Goal: Information Seeking & Learning: Learn about a topic

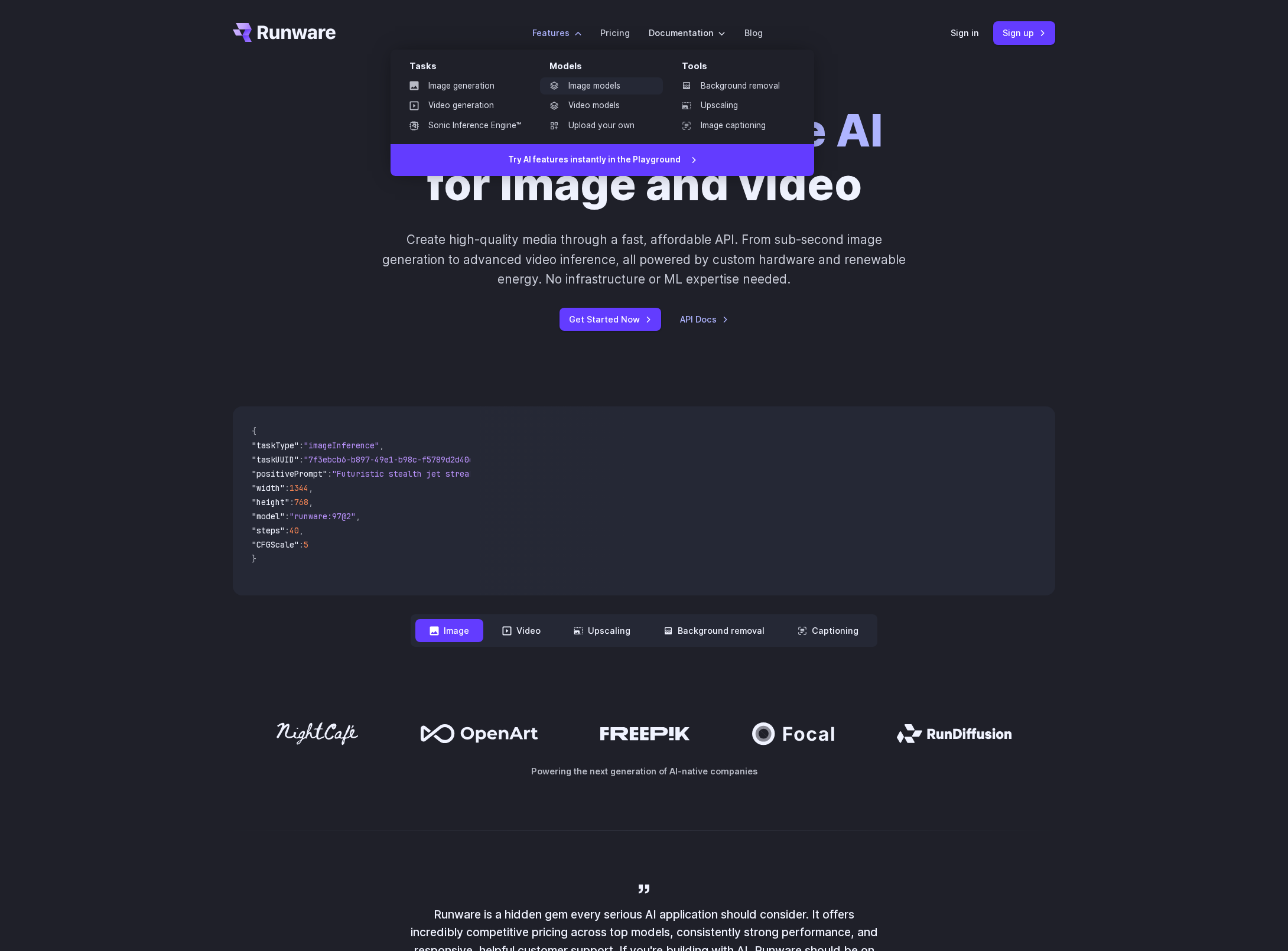
click at [588, 86] on link "Image models" at bounding box center [602, 86] width 123 height 17
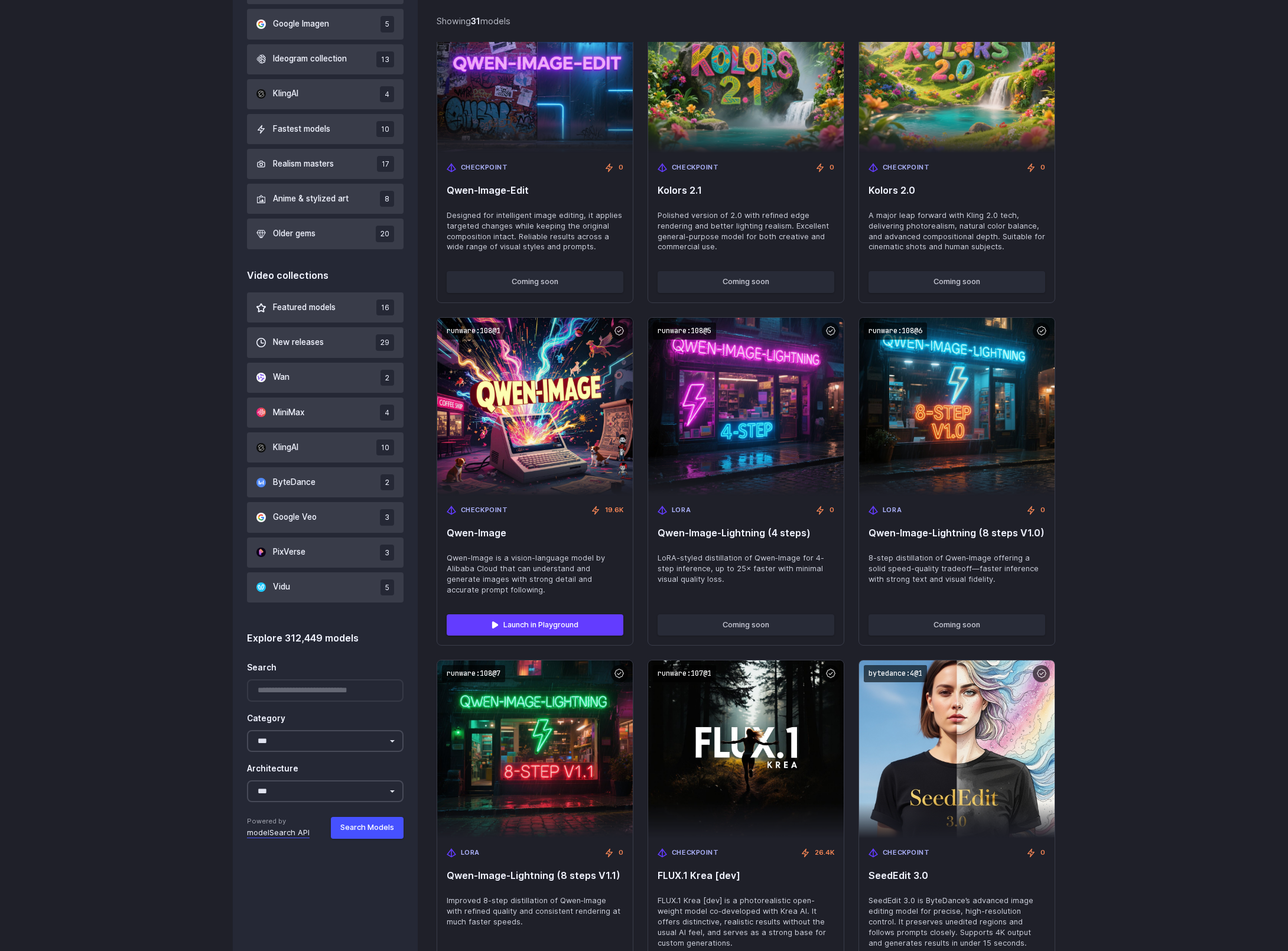
scroll to position [515, 0]
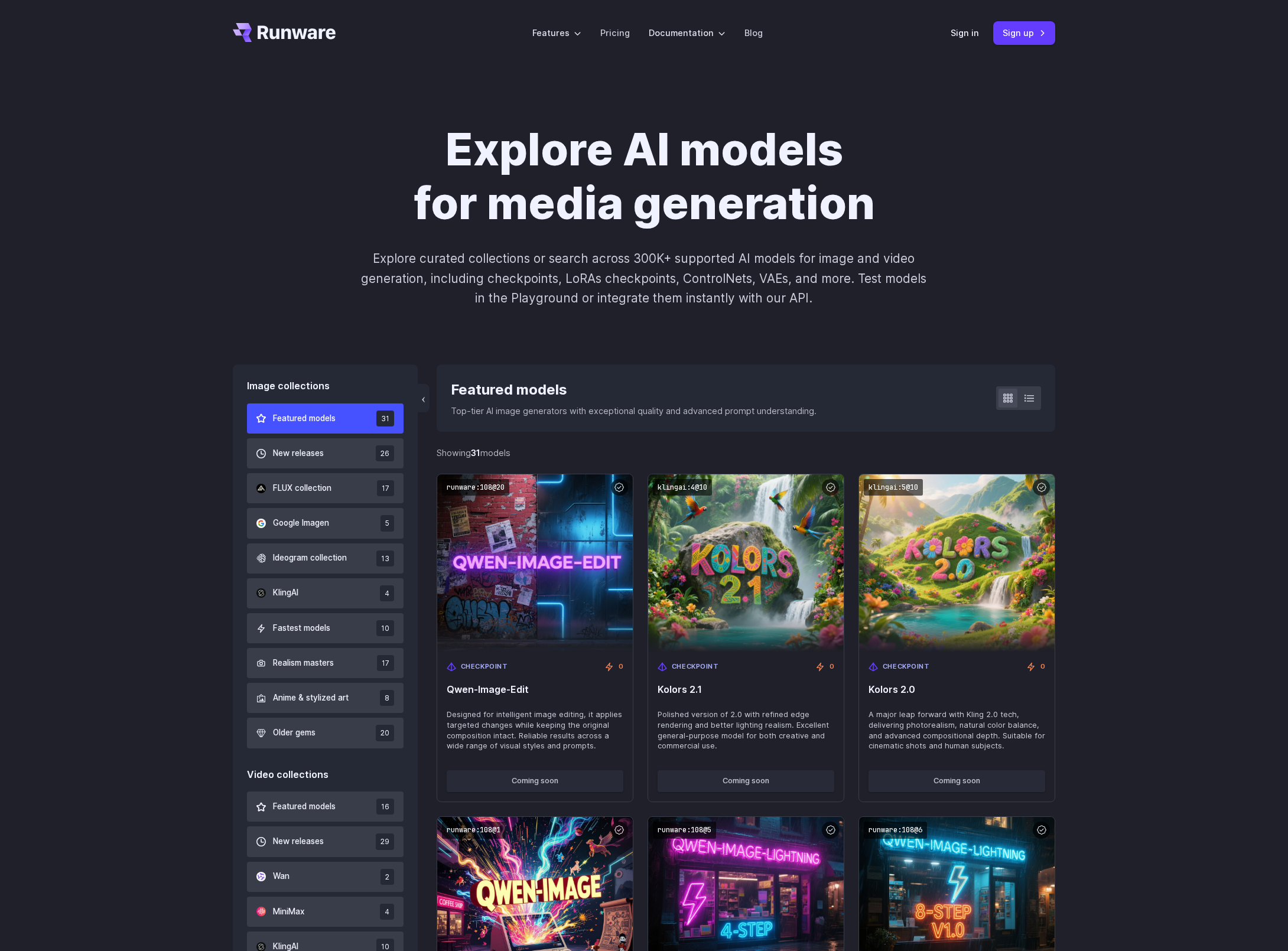
click at [1024, 154] on div "Explore AI models for media generation Explore curated collections or search ac…" at bounding box center [643, 215] width 822 height 185
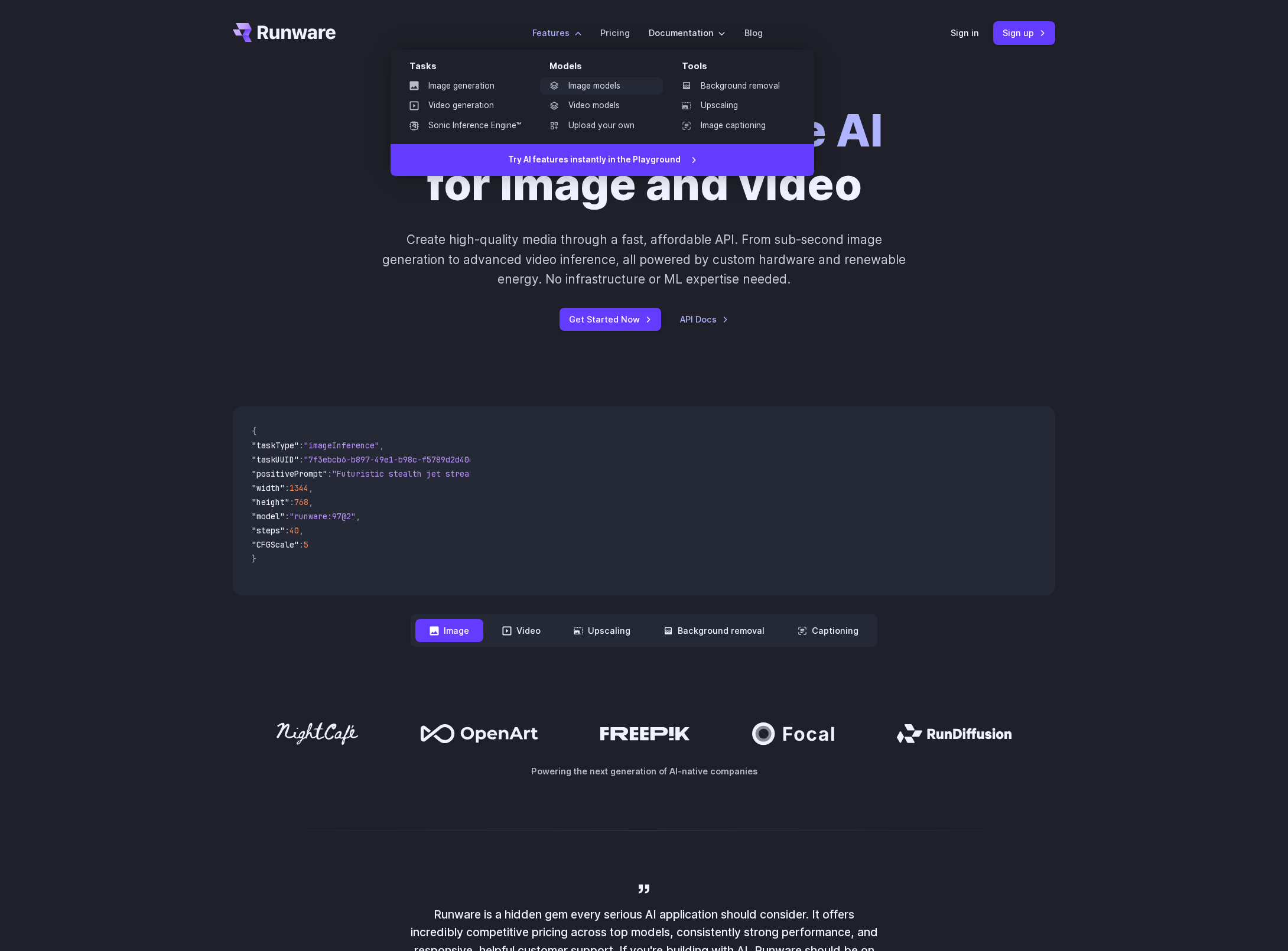
click at [616, 92] on link "Image models" at bounding box center [602, 86] width 123 height 17
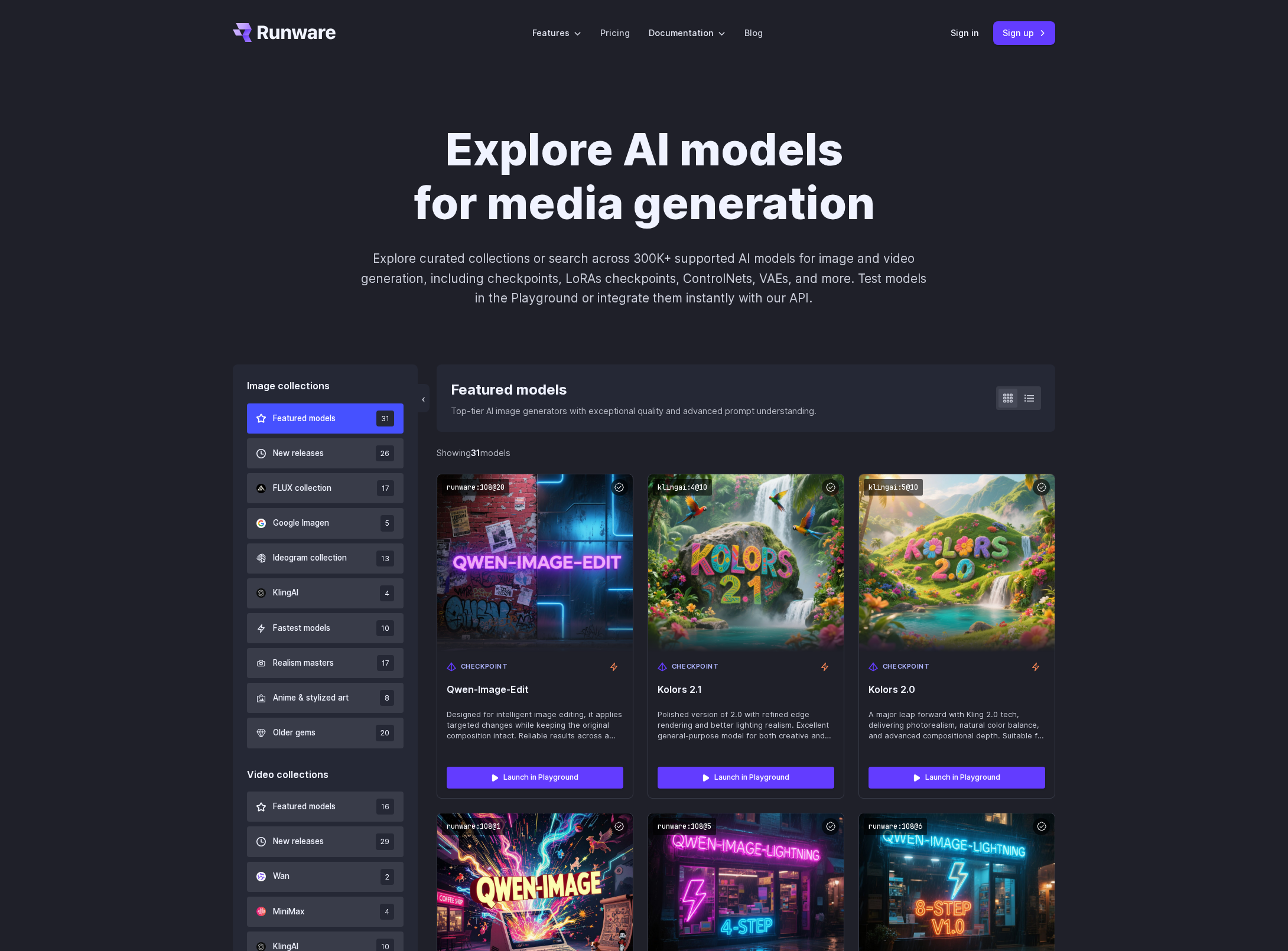
click at [554, 324] on div "Explore AI models for media generation Explore curated collections or search ac…" at bounding box center [644, 215] width 1288 height 299
click at [683, 264] on p "Explore curated collections or search across 300K+ supported AI models for imag…" at bounding box center [643, 278] width 575 height 59
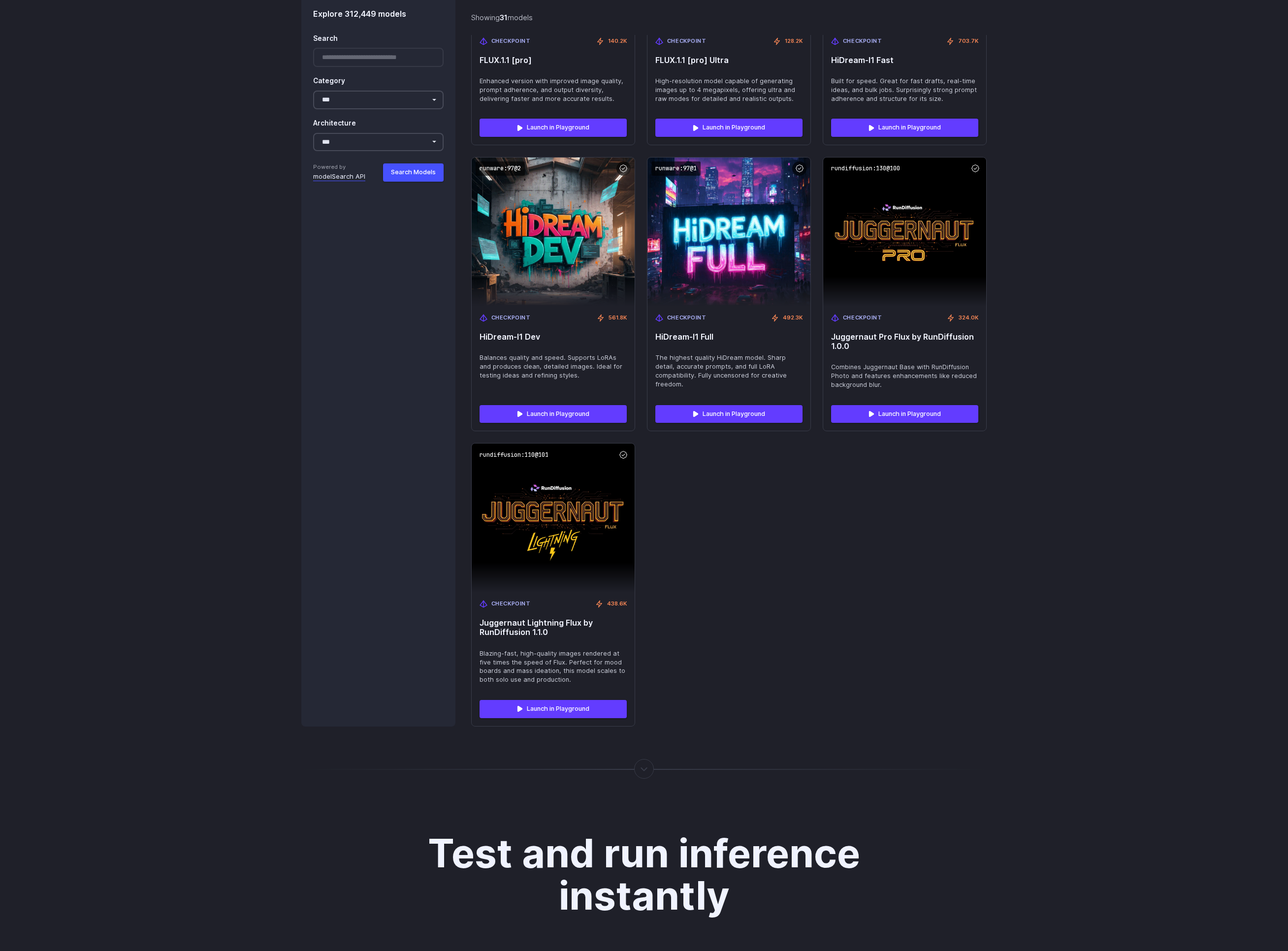
scroll to position [2820, 0]
